Goal: Task Accomplishment & Management: Use online tool/utility

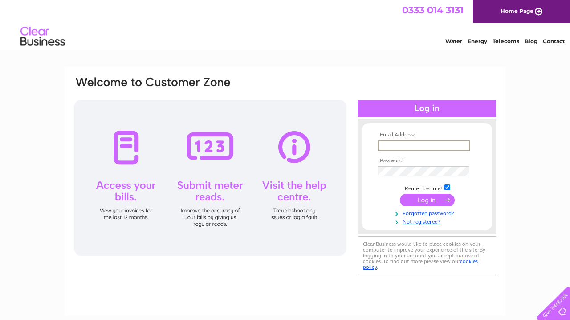
type input "[EMAIL_ADDRESS][DOMAIN_NAME]"
click at [418, 199] on input "submit" at bounding box center [427, 199] width 55 height 12
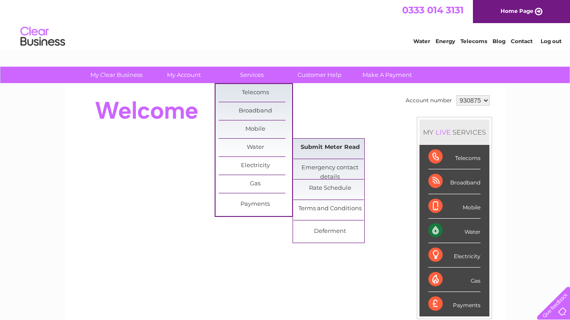
click at [312, 149] on link "Submit Meter Read" at bounding box center [329, 148] width 73 height 18
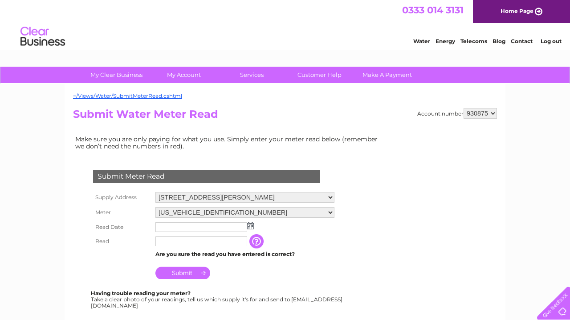
click at [249, 223] on img at bounding box center [250, 226] width 7 height 7
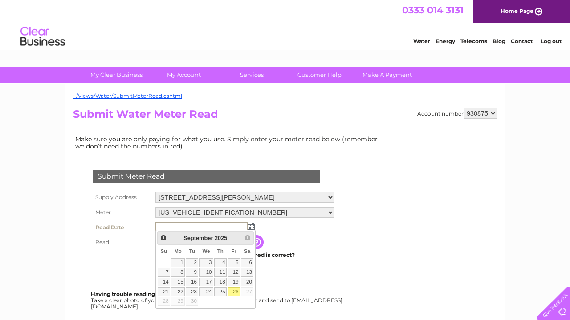
click at [233, 293] on link "26" at bounding box center [233, 292] width 12 height 9
type input "2025/09/26"
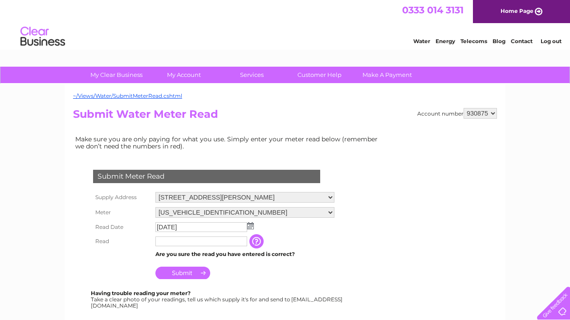
click at [189, 242] on input "text" at bounding box center [201, 242] width 92 height 10
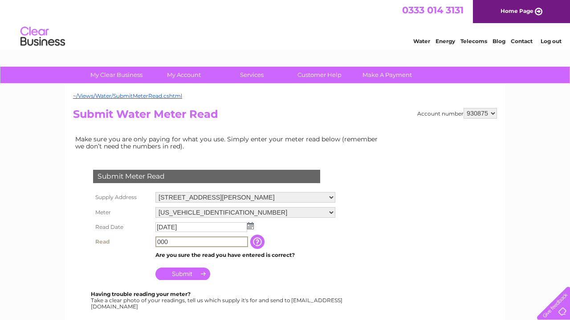
type input "00011"
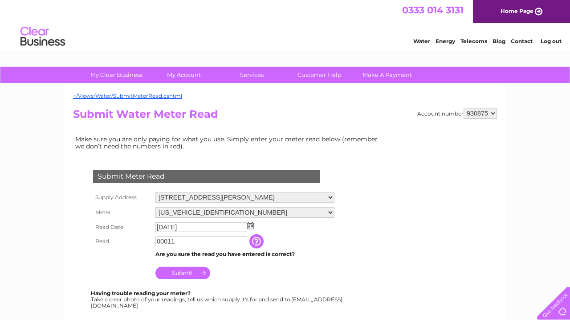
click at [178, 273] on input "Submit" at bounding box center [182, 273] width 55 height 12
click at [182, 273] on input "Submit" at bounding box center [182, 273] width 55 height 12
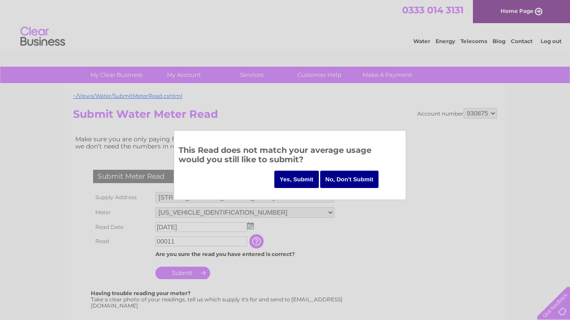
click at [288, 183] on input "Yes, Submit" at bounding box center [296, 179] width 45 height 17
